Goal: Find specific page/section: Find specific page/section

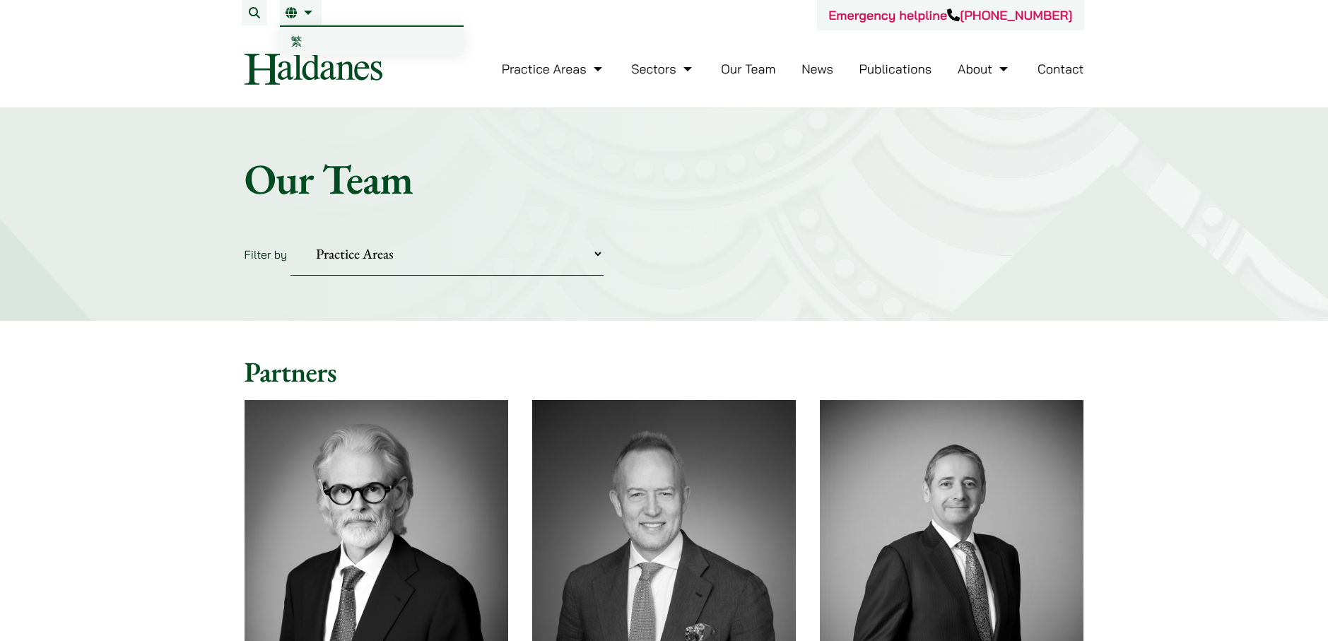
click at [304, 36] on link "繁" at bounding box center [372, 41] width 184 height 28
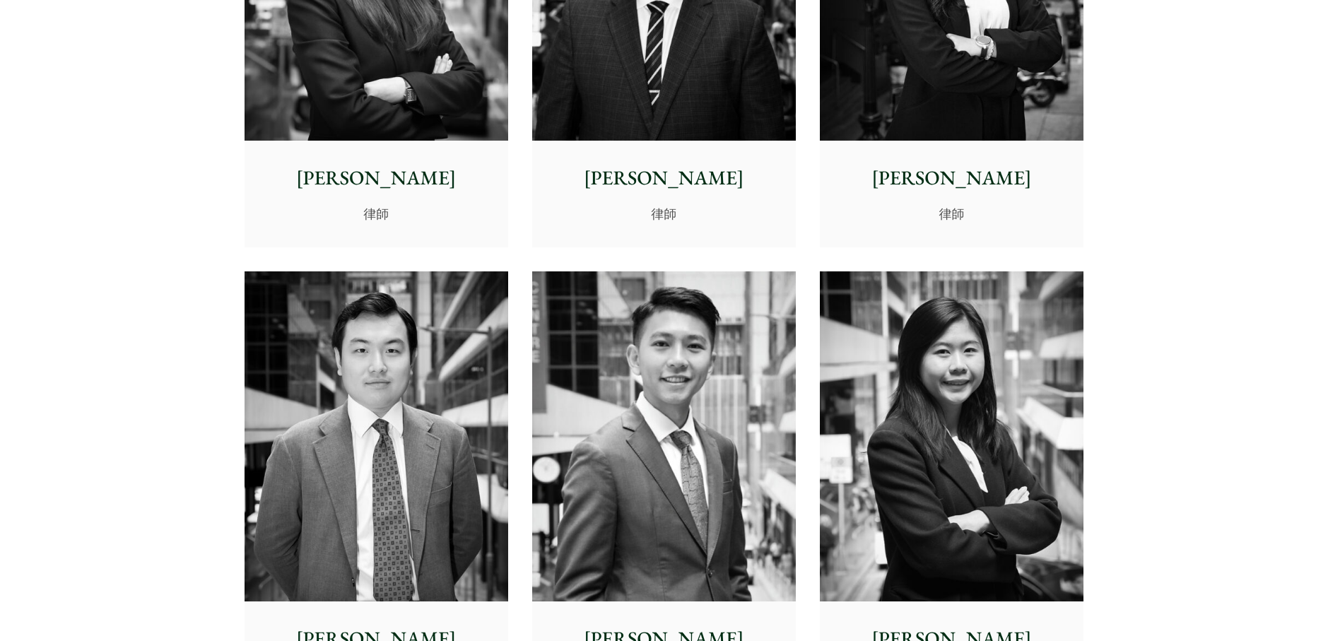
scroll to position [5300, 0]
drag, startPoint x: 327, startPoint y: 233, endPoint x: 380, endPoint y: 232, distance: 53.0
click at [327, 233] on div "[PERSON_NAME] 律師" at bounding box center [377, 192] width 264 height 105
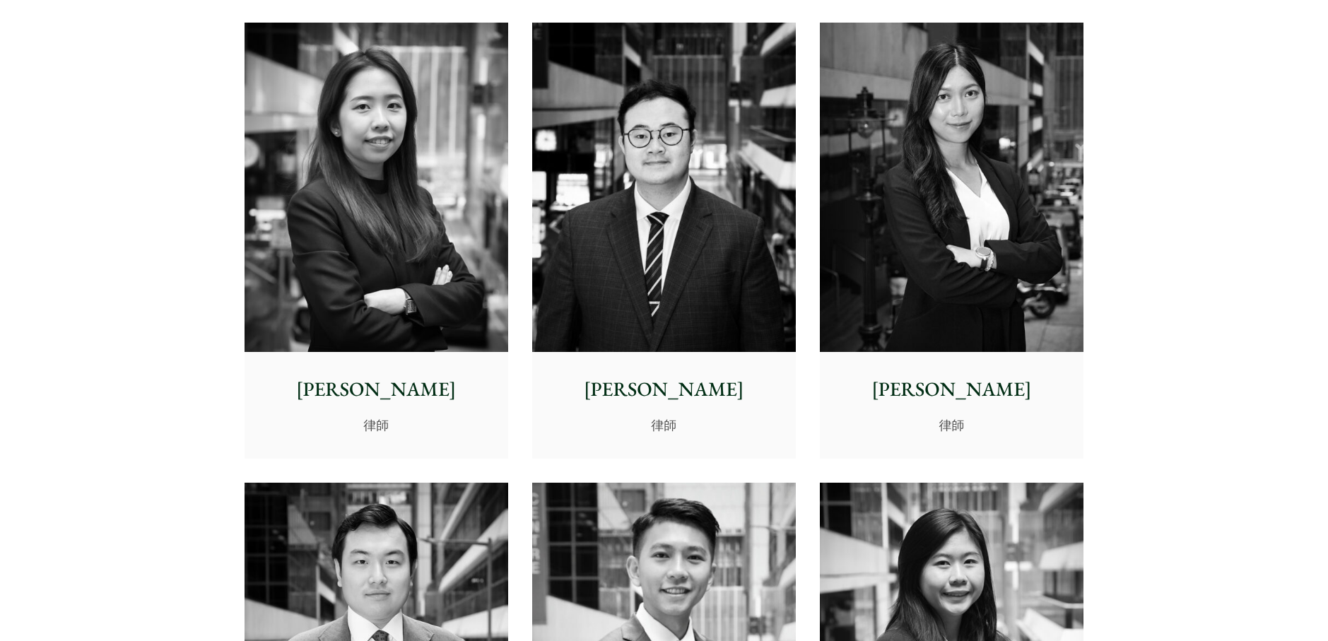
scroll to position [5159, 0]
